Goal: Check status: Check status

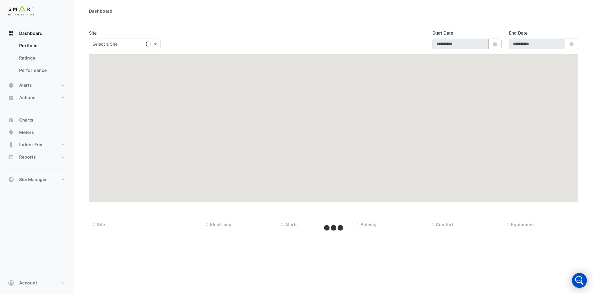
type input "**********"
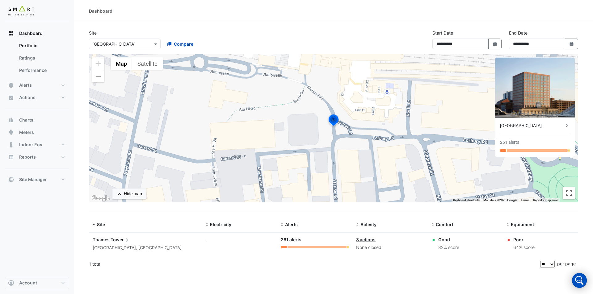
click at [152, 46] on div at bounding box center [124, 43] width 71 height 7
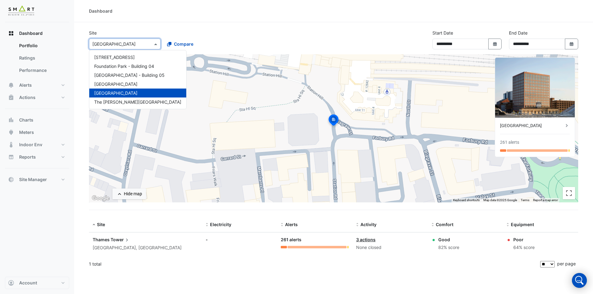
click at [143, 93] on div "[GEOGRAPHIC_DATA]" at bounding box center [137, 93] width 97 height 9
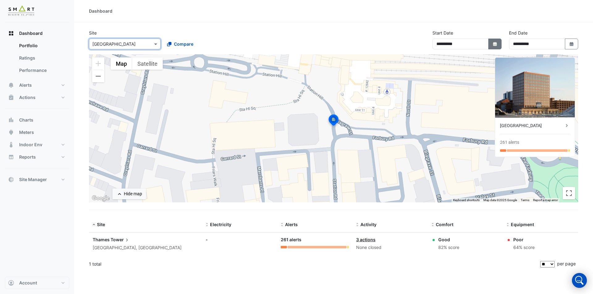
click at [491, 44] on button "Select Date" at bounding box center [495, 44] width 14 height 11
select select "*"
select select "****"
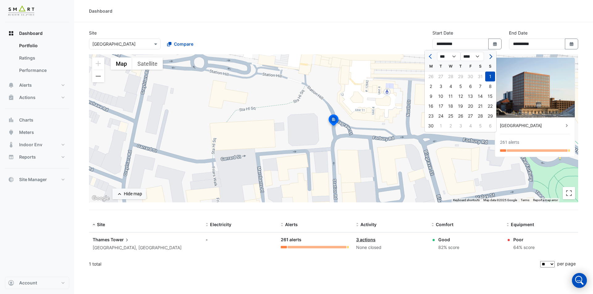
click at [491, 56] on span "Next month" at bounding box center [490, 56] width 5 height 5
select select "*"
click at [467, 76] on div "1" at bounding box center [470, 77] width 10 height 10
type input "**********"
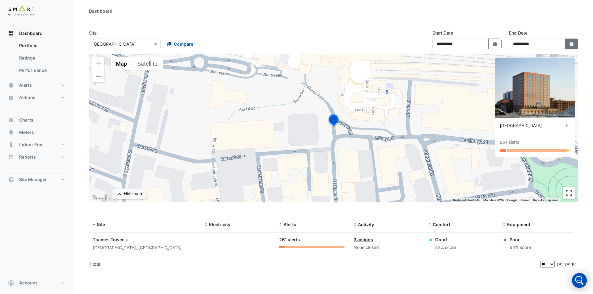
click at [573, 43] on icon "Select Date" at bounding box center [572, 44] width 6 height 4
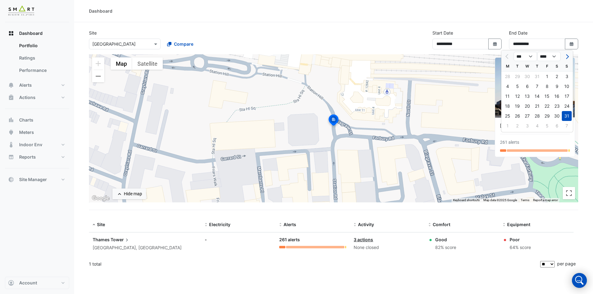
click at [564, 31] on div "**********" at bounding box center [543, 40] width 69 height 20
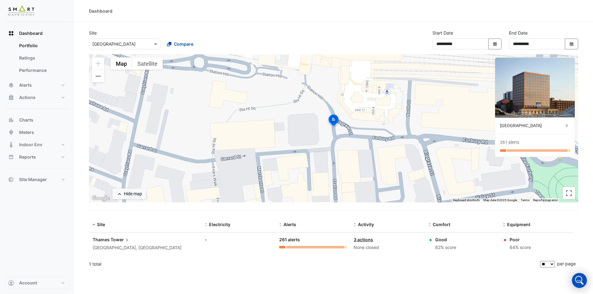
click at [116, 240] on span "Tower" at bounding box center [120, 240] width 19 height 7
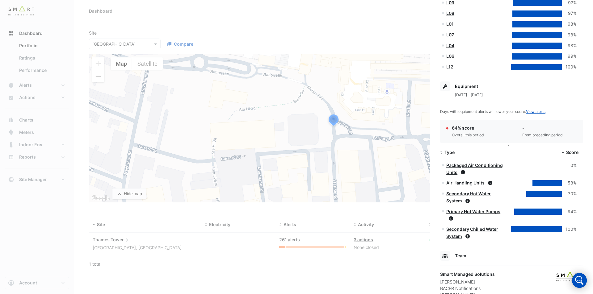
scroll to position [306, 0]
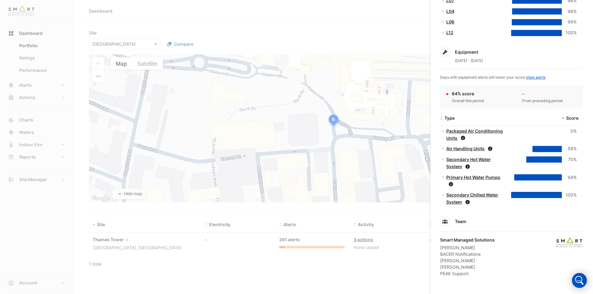
click at [382, 75] on ngb-offcanvas-backdrop at bounding box center [296, 147] width 593 height 294
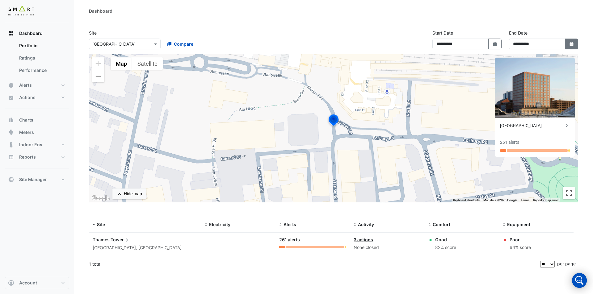
click at [569, 46] on icon "Select Date" at bounding box center [572, 44] width 6 height 4
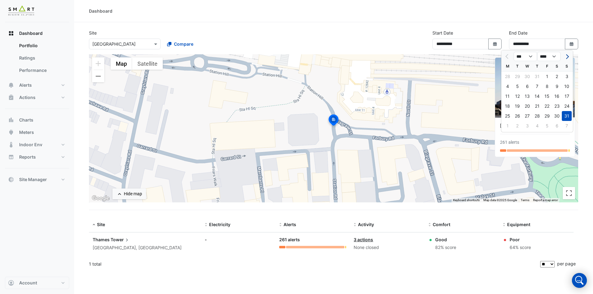
click at [569, 57] on button "Next month" at bounding box center [566, 57] width 7 height 10
select select "*"
click at [520, 95] on div "16" at bounding box center [517, 96] width 10 height 10
type input "**********"
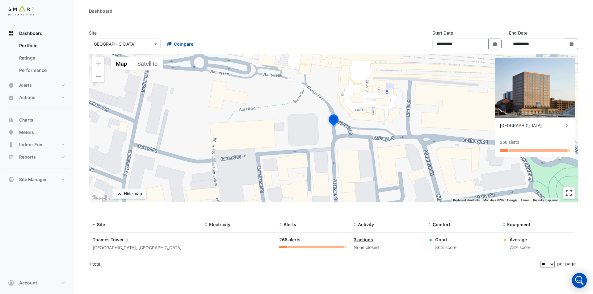
click at [119, 237] on span "Tower" at bounding box center [120, 240] width 19 height 7
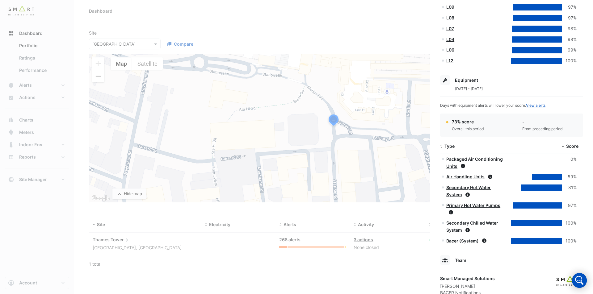
scroll to position [317, 0]
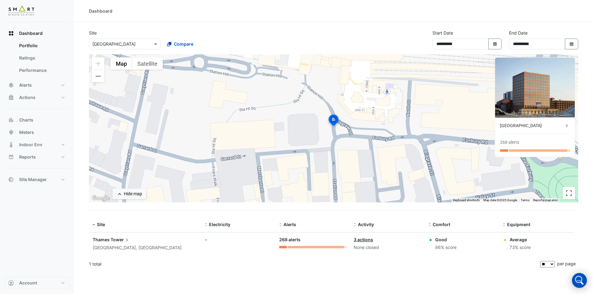
click at [385, 165] on ngb-offcanvas-backdrop at bounding box center [296, 147] width 593 height 294
click at [155, 42] on span at bounding box center [157, 44] width 8 height 6
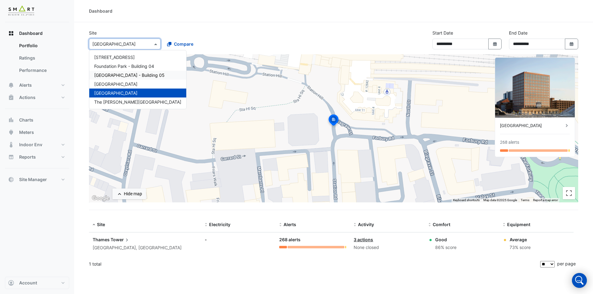
click at [207, 38] on div "× [GEOGRAPHIC_DATA] 12 [GEOGRAPHIC_DATA] - Building [GEOGRAPHIC_DATA] - Buildin…" at bounding box center [162, 42] width 148 height 13
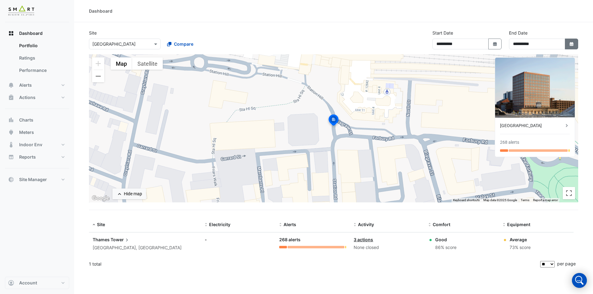
click at [575, 42] on button "Select Date" at bounding box center [572, 44] width 14 height 11
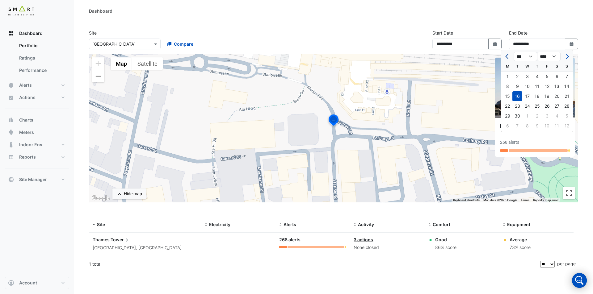
click at [509, 55] on button "Previous month" at bounding box center [507, 57] width 7 height 10
select select "*"
click at [566, 115] on div "31" at bounding box center [567, 116] width 10 height 10
type input "**********"
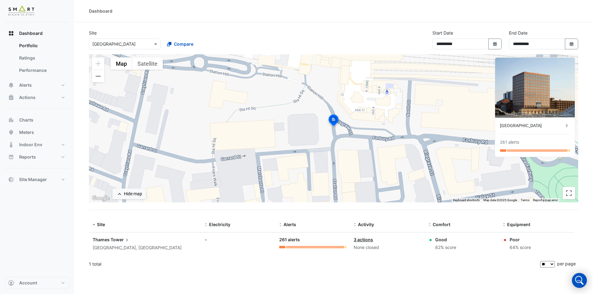
click at [121, 245] on div "[GEOGRAPHIC_DATA], [GEOGRAPHIC_DATA]" at bounding box center [145, 248] width 105 height 7
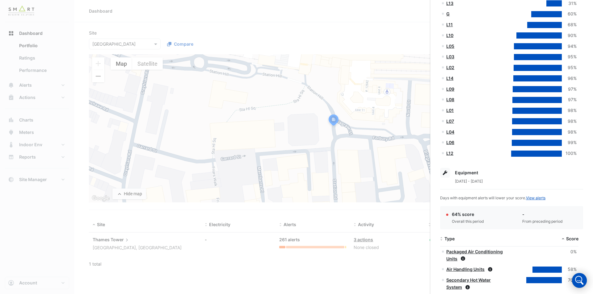
scroll to position [306, 0]
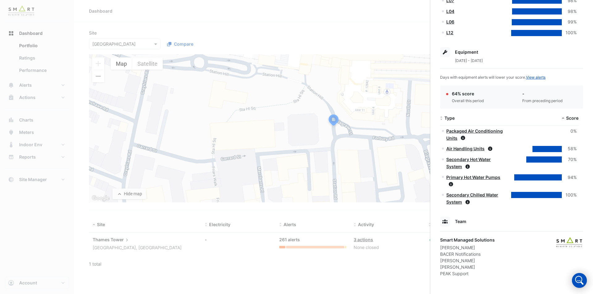
click at [227, 35] on ngb-offcanvas-backdrop at bounding box center [296, 147] width 593 height 294
